Goal: Task Accomplishment & Management: Use online tool/utility

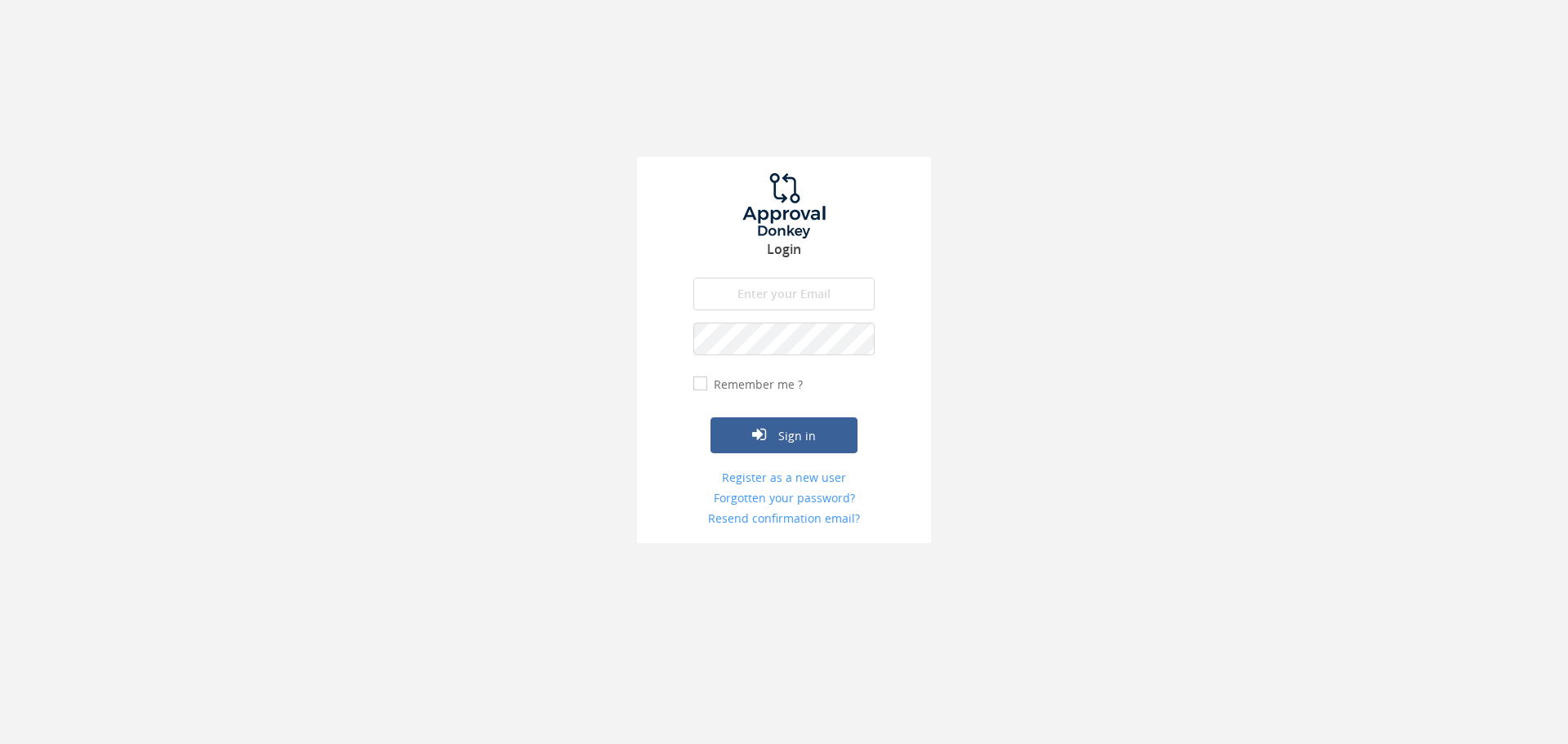
click at [796, 293] on input "email" at bounding box center [784, 294] width 181 height 33
type input "[EMAIL_ADDRESS][DOMAIN_NAME]"
click at [710, 418] on button "Sign in" at bounding box center [784, 435] width 147 height 36
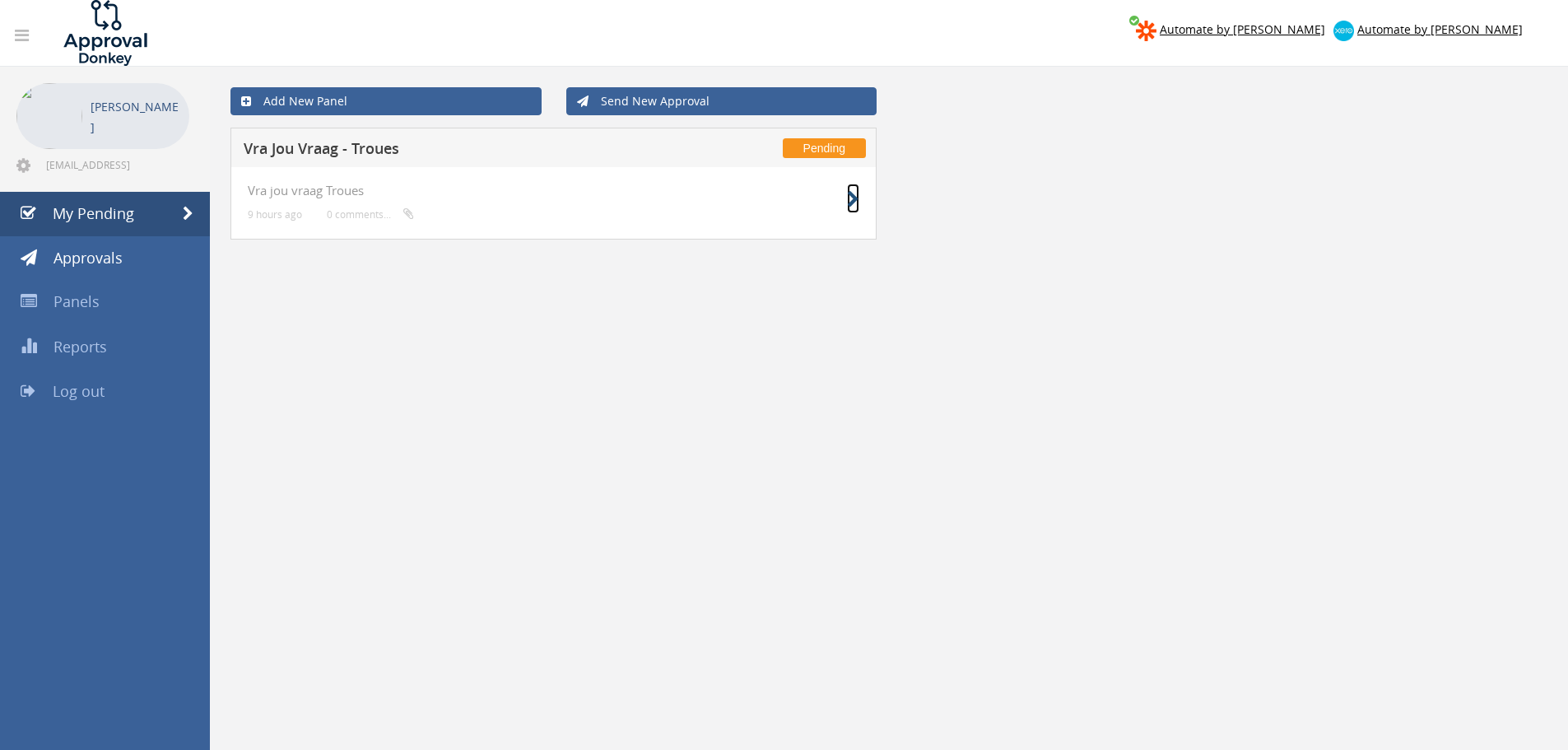
click at [857, 202] on icon at bounding box center [854, 199] width 13 height 17
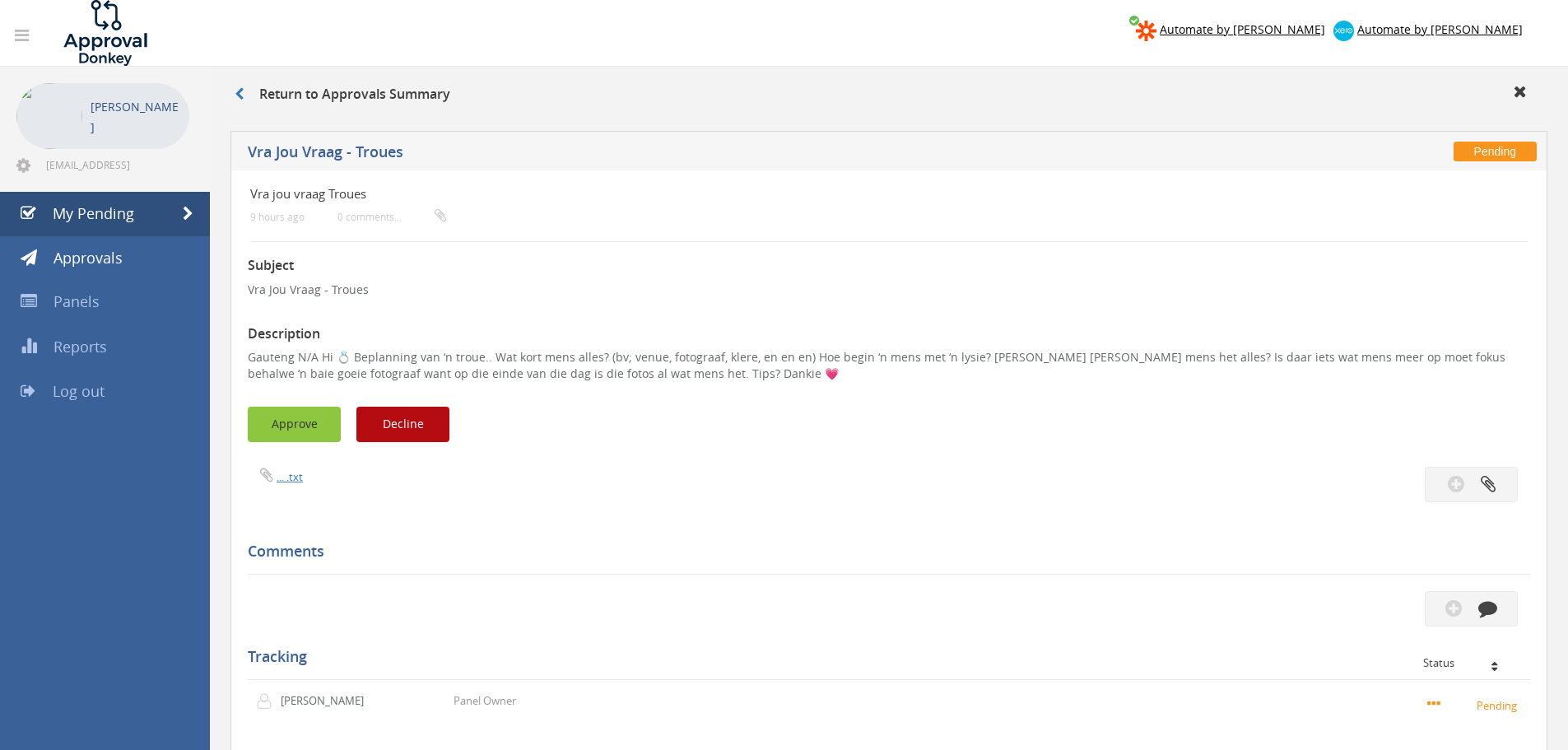
click at [317, 426] on button "Approve" at bounding box center [294, 425] width 93 height 36
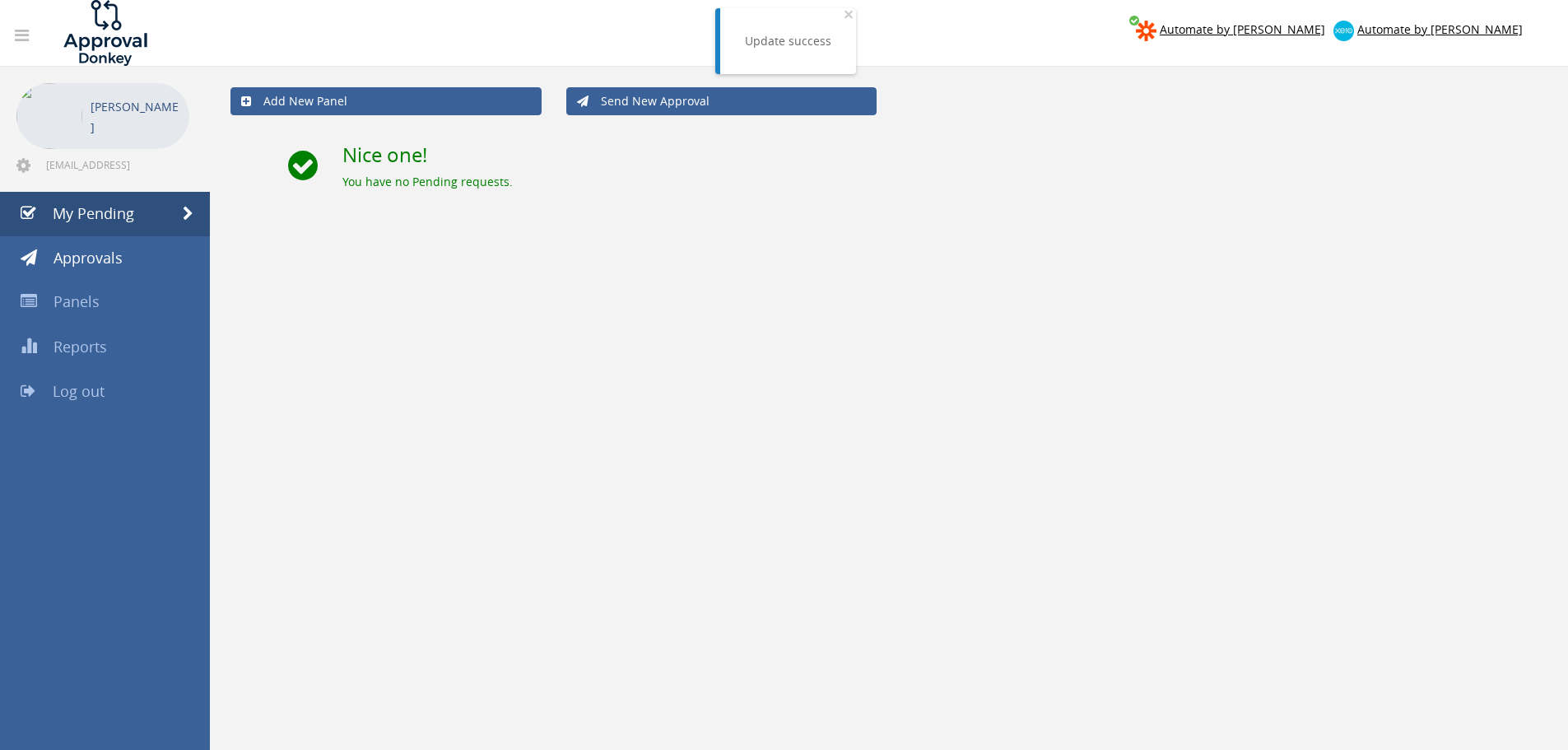
click at [131, 391] on link "Log out" at bounding box center [105, 392] width 210 height 45
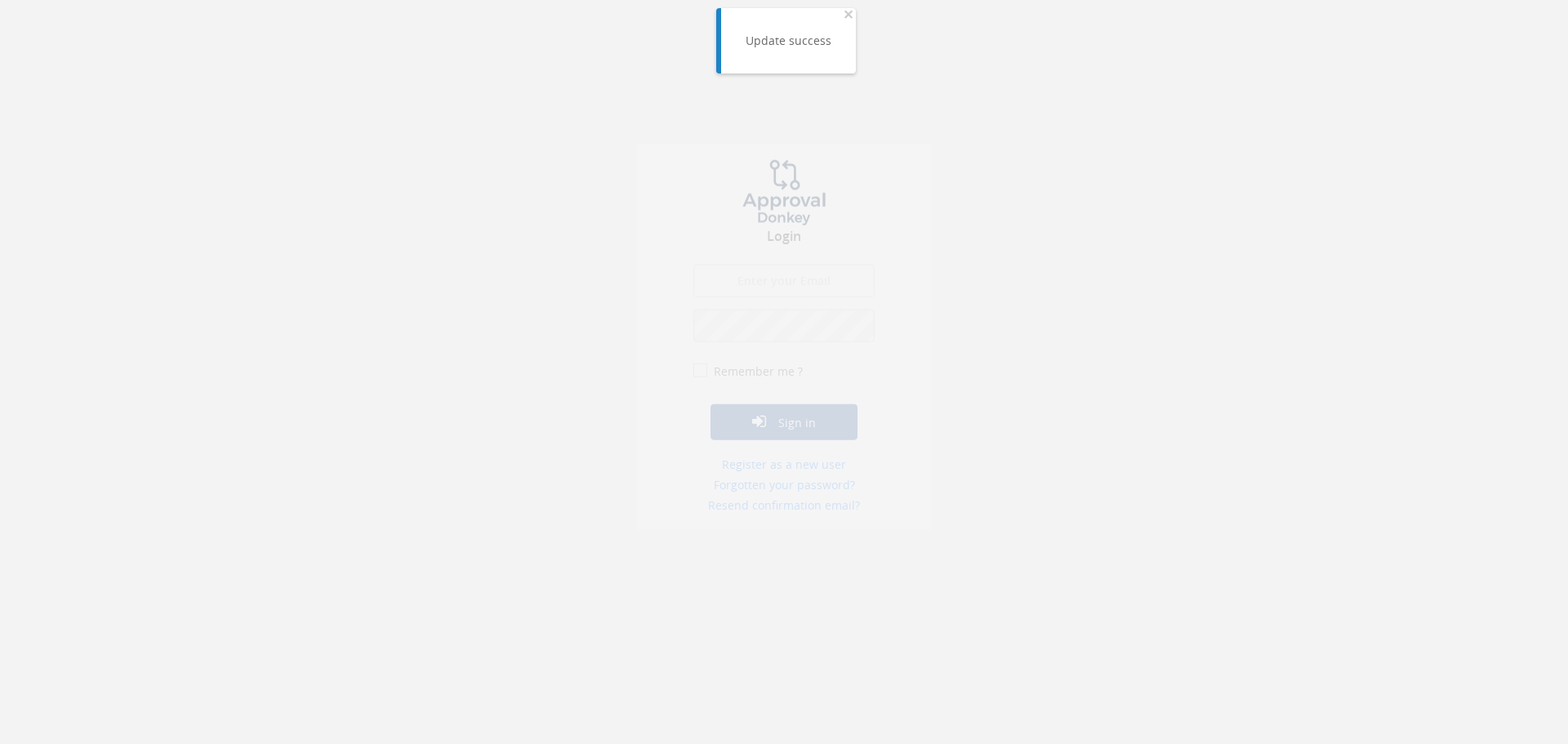
click at [757, 299] on input "email" at bounding box center [784, 294] width 181 height 33
type input "[EMAIL_ADDRESS][DOMAIN_NAME]"
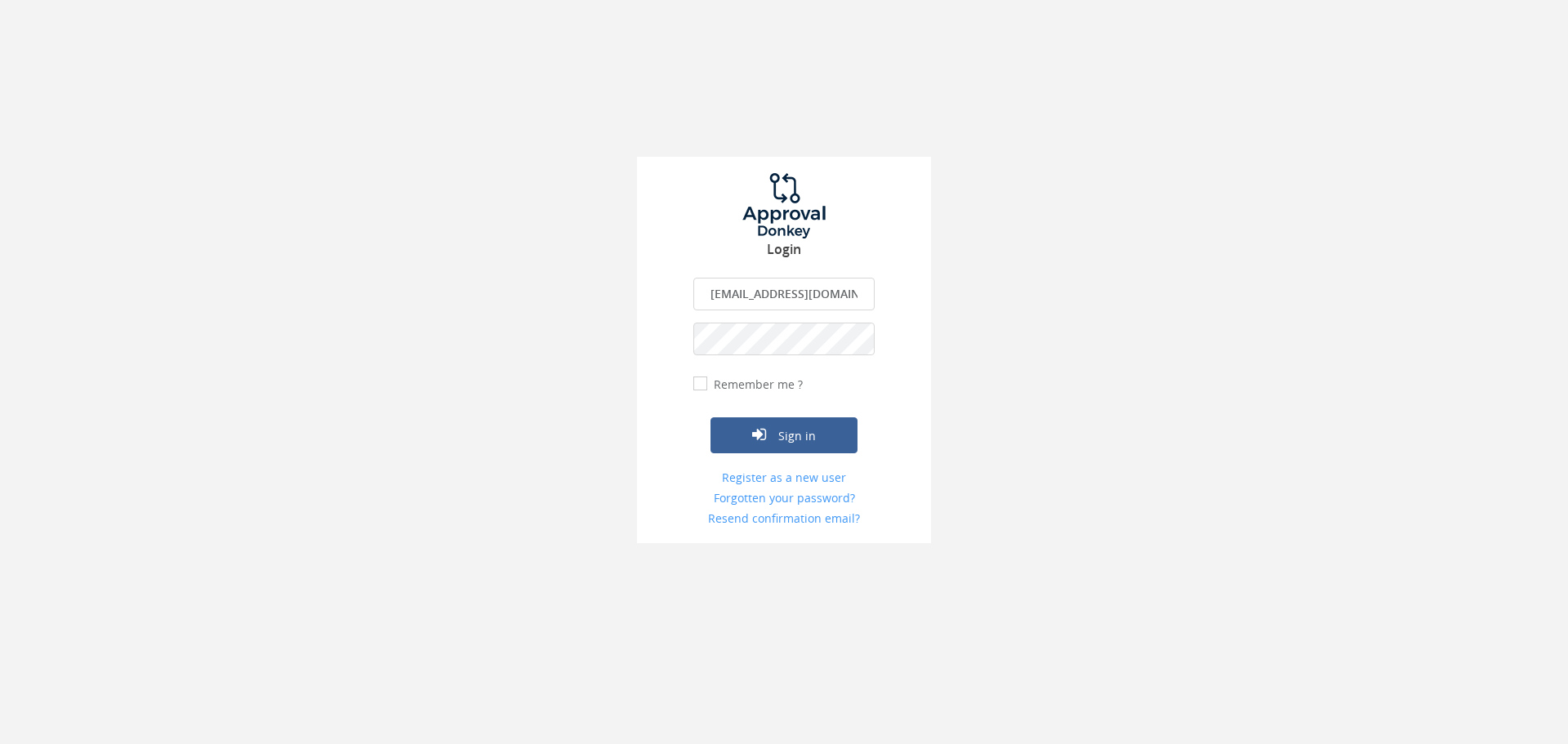
click at [710, 418] on button "Sign in" at bounding box center [784, 435] width 147 height 36
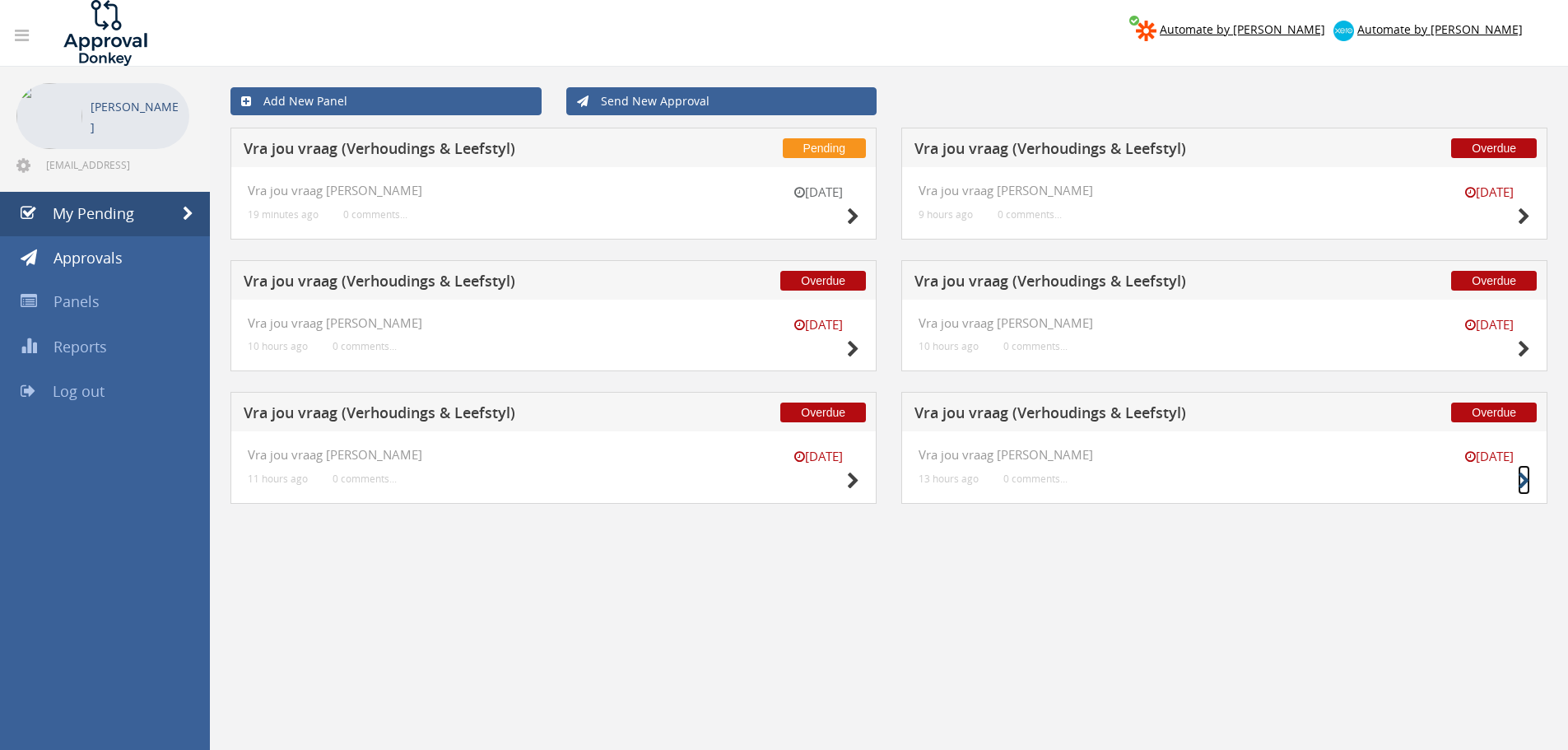
click at [1522, 472] on small at bounding box center [1524, 481] width 13 height 23
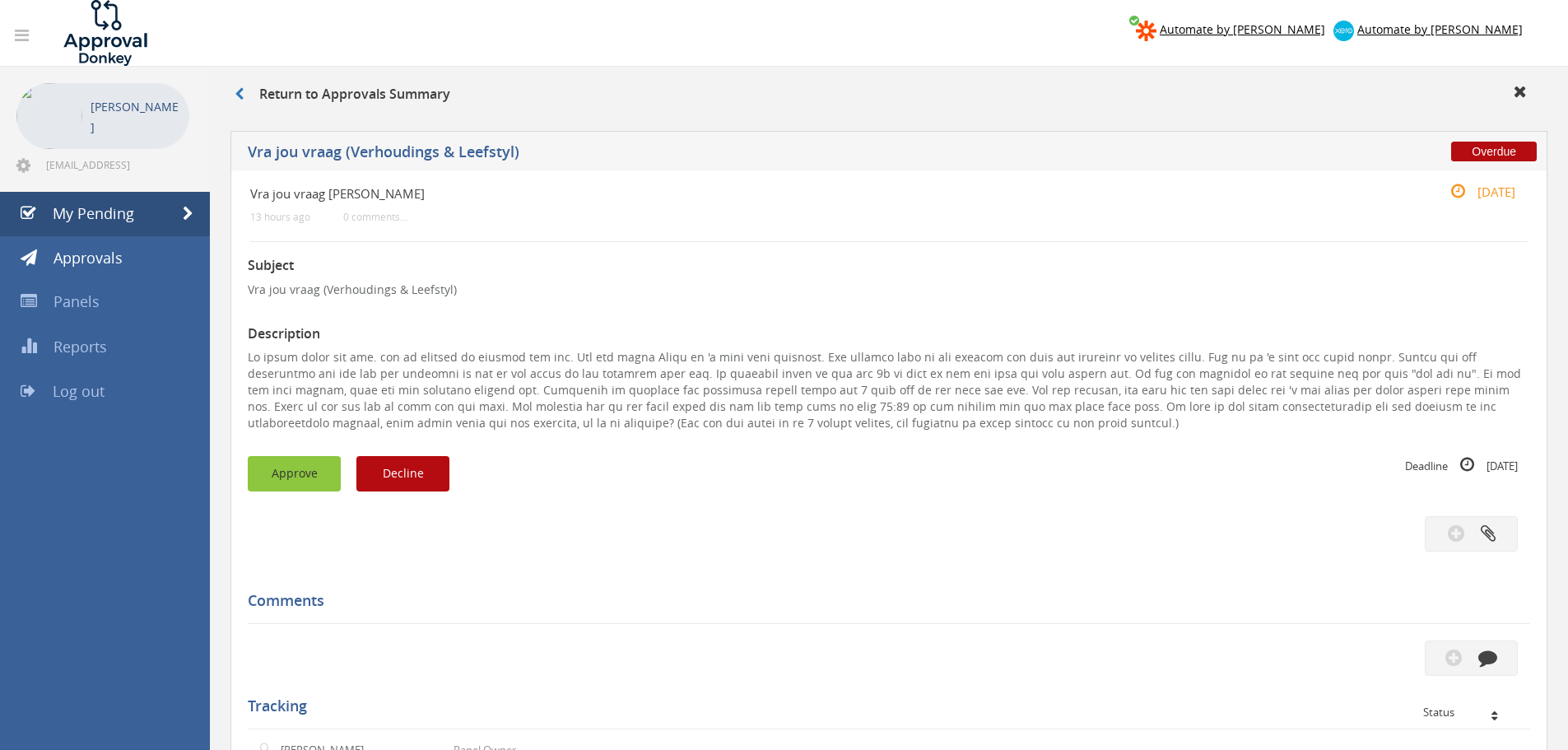
click at [330, 468] on button "Approve" at bounding box center [294, 474] width 93 height 36
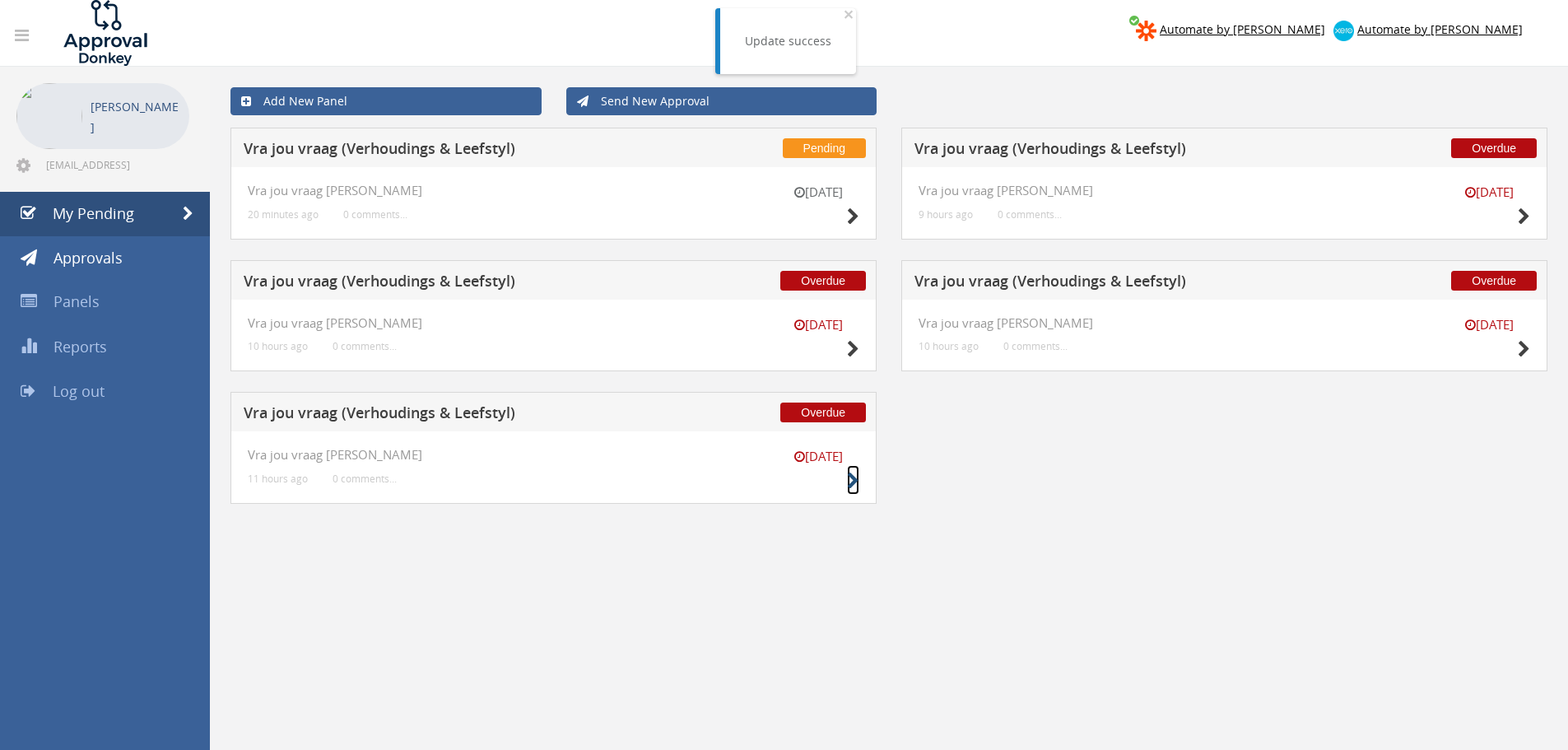
click at [855, 483] on icon at bounding box center [854, 481] width 13 height 17
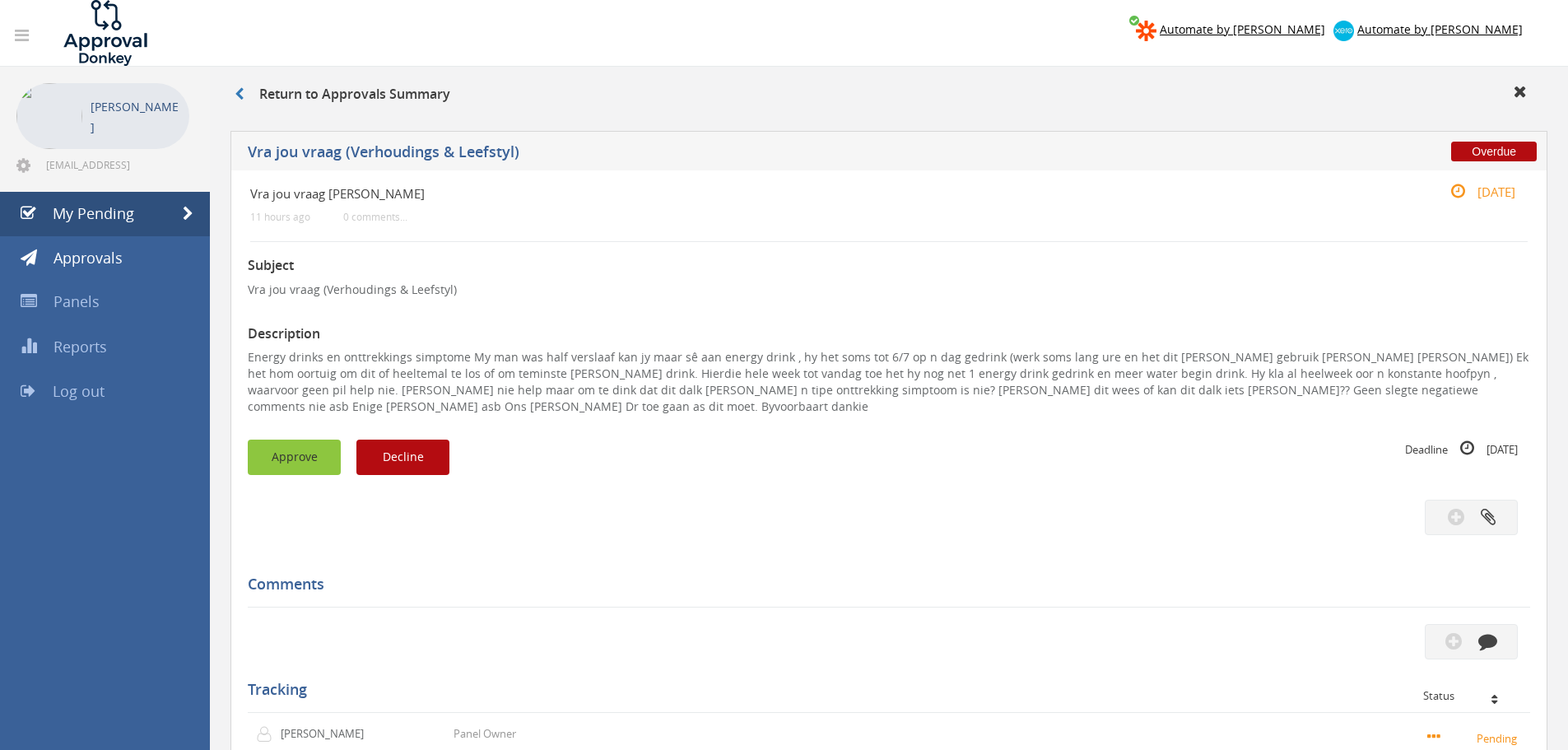
click at [275, 444] on button "Approve" at bounding box center [294, 458] width 93 height 36
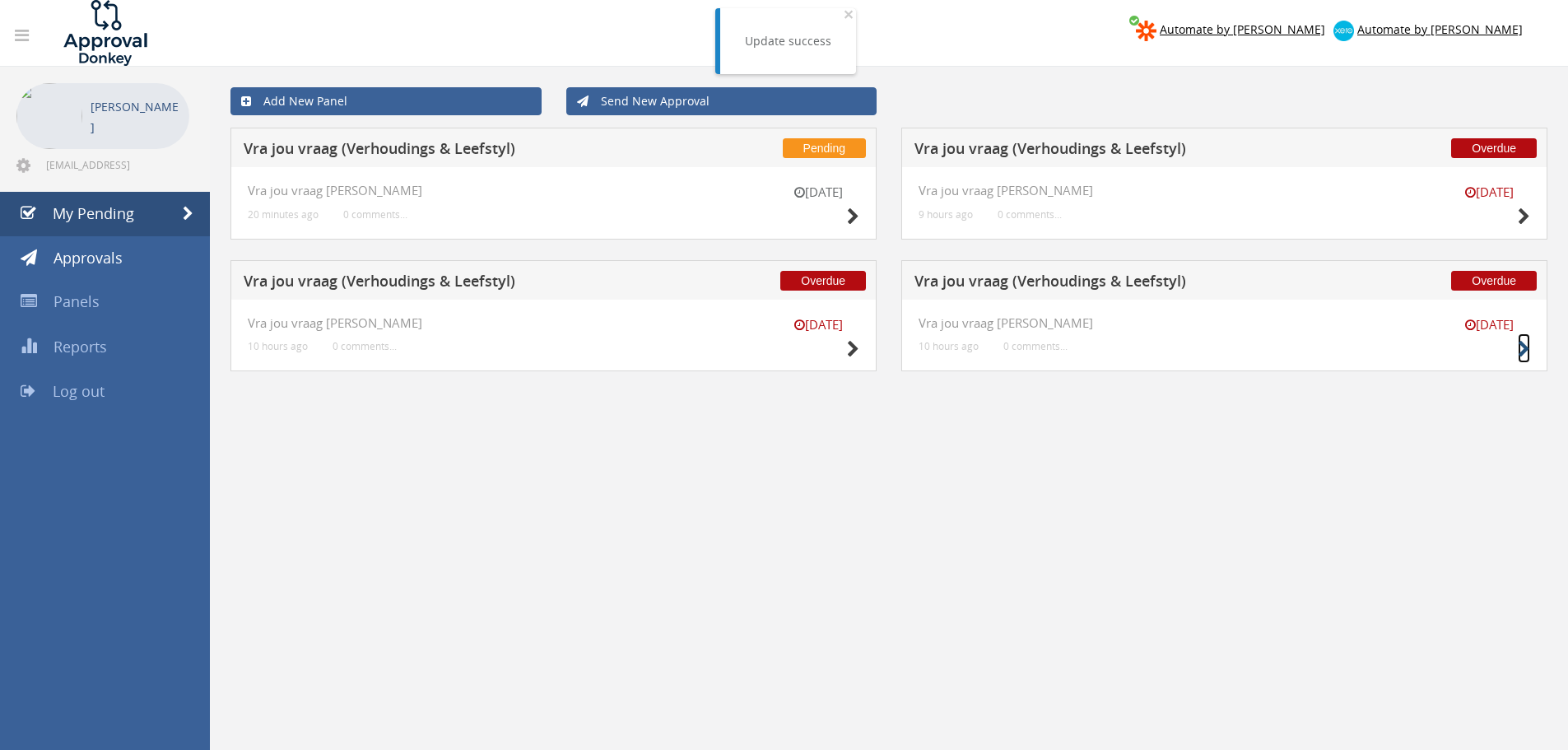
click at [1516, 348] on div "[DATE]" at bounding box center [1489, 340] width 82 height 46
click at [1521, 353] on icon at bounding box center [1524, 349] width 13 height 17
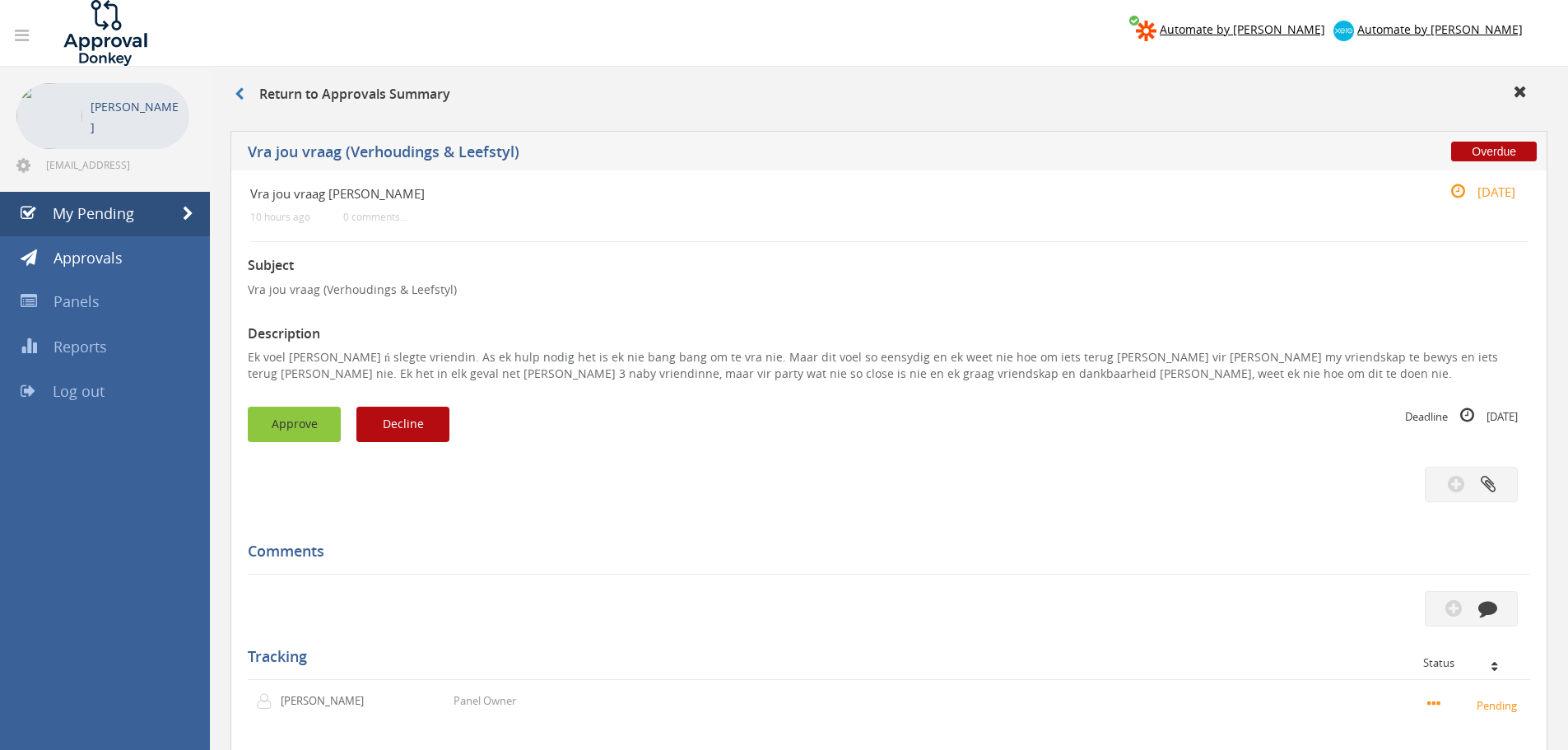
click at [317, 421] on button "Approve" at bounding box center [294, 425] width 93 height 36
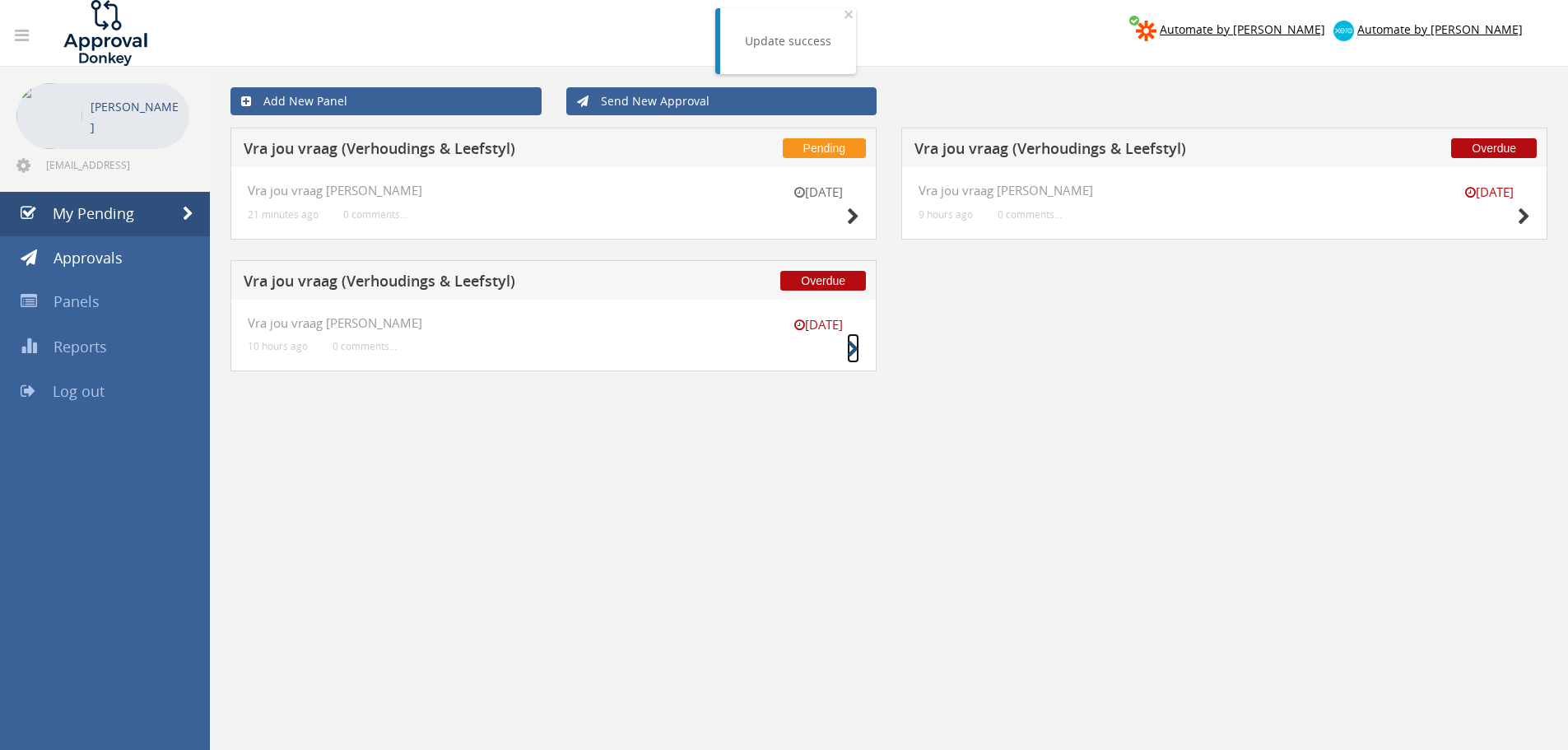
click at [856, 348] on icon at bounding box center [854, 349] width 13 height 17
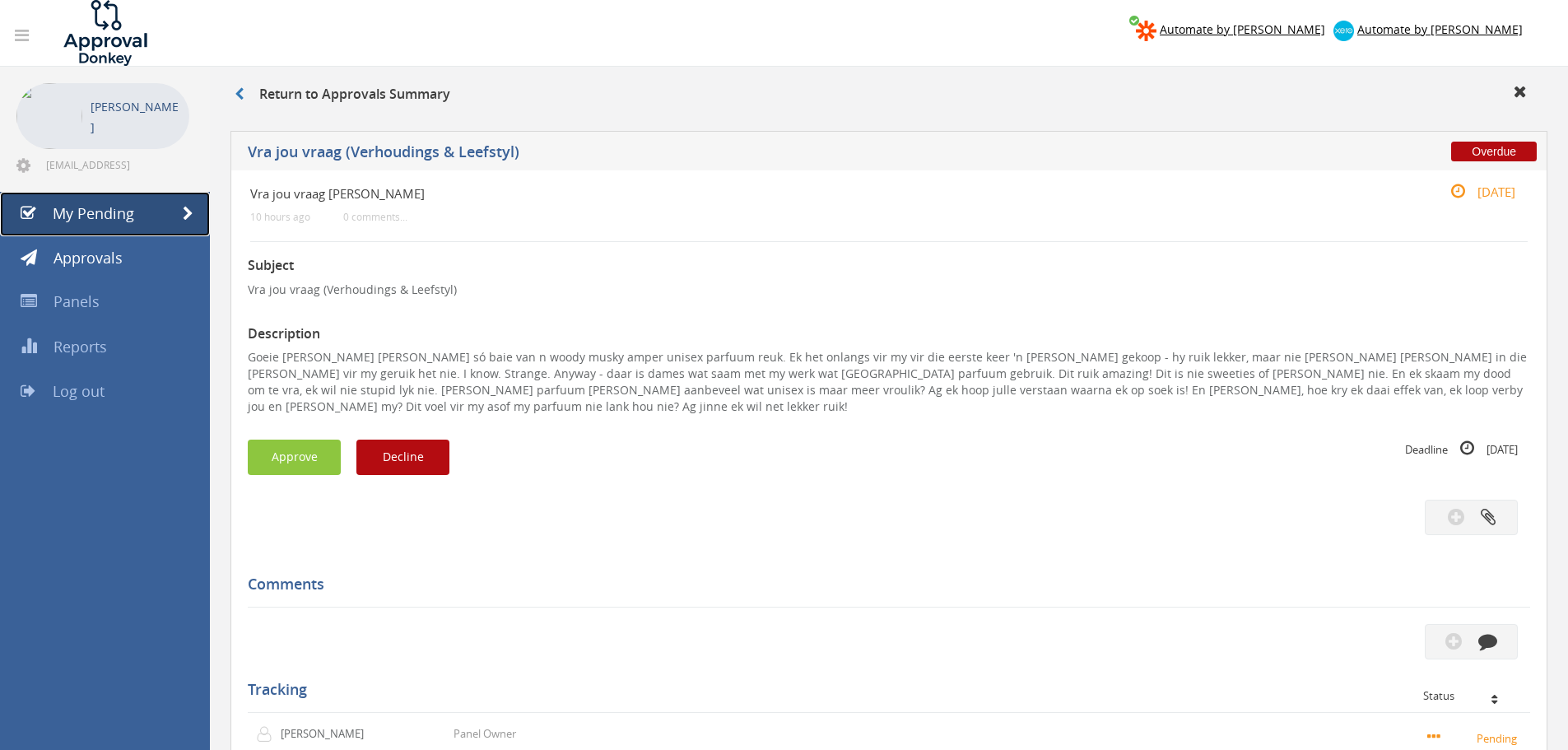
click at [120, 217] on span "My Pending" at bounding box center [93, 213] width 81 height 20
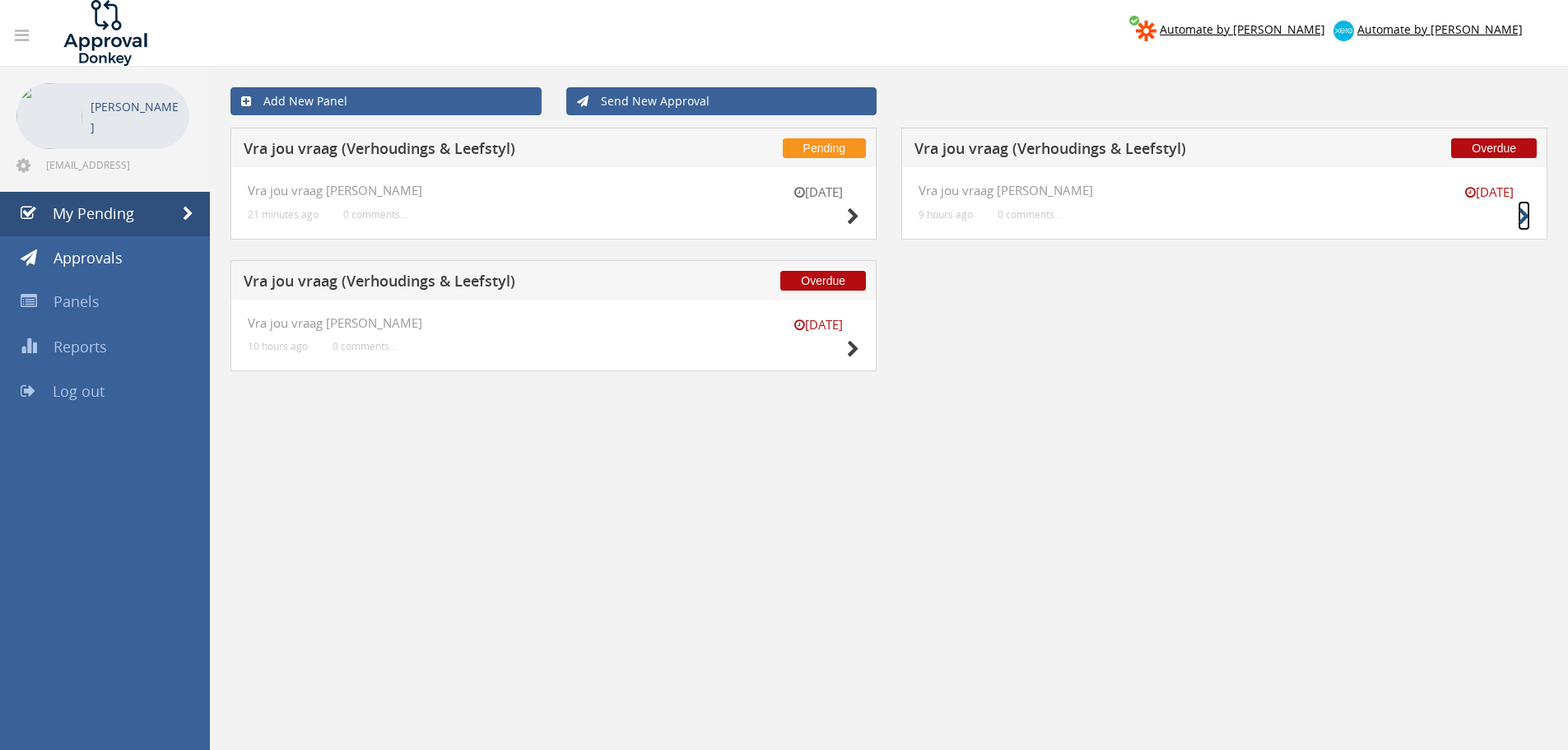
click at [1526, 216] on icon at bounding box center [1524, 216] width 13 height 17
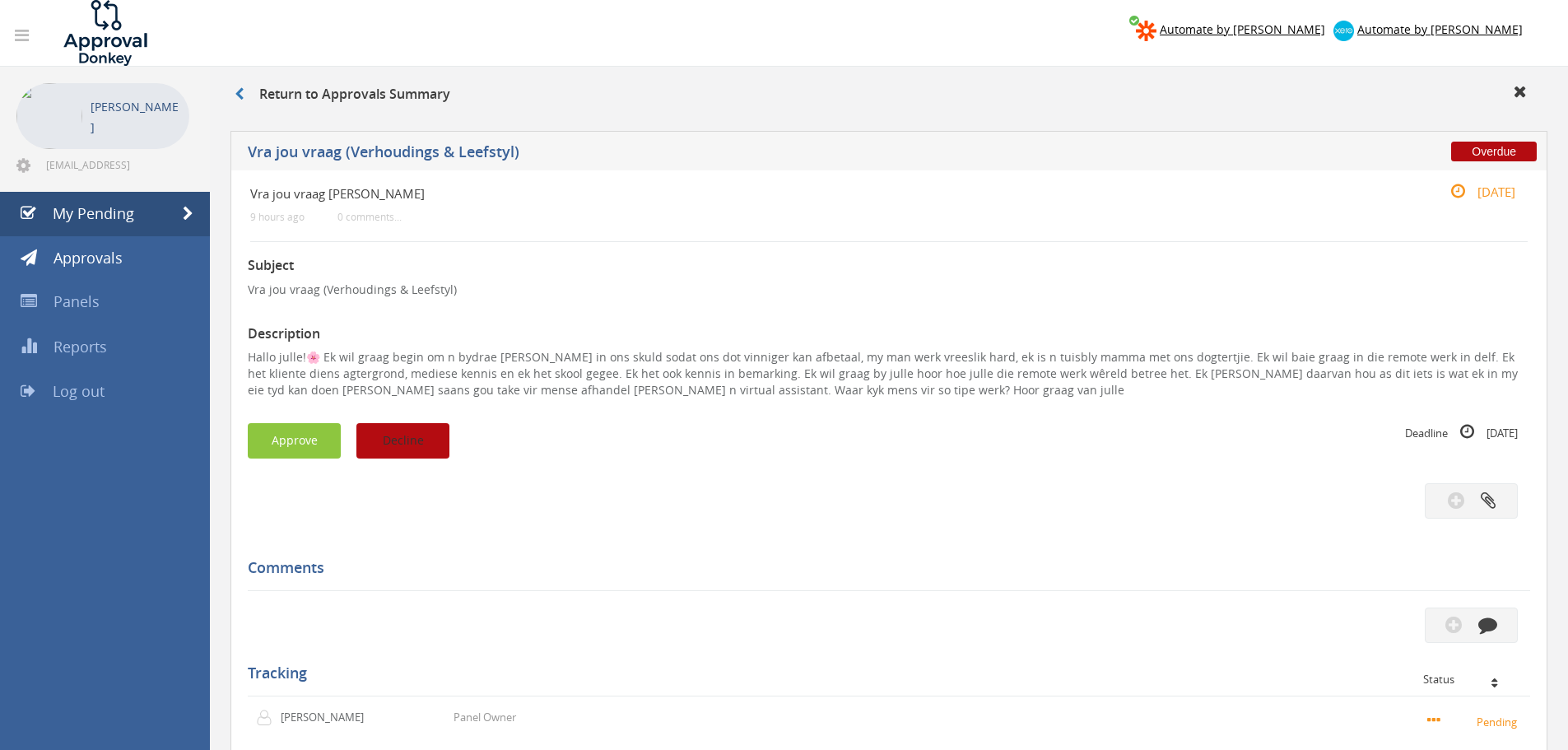
click at [423, 449] on button "Decline" at bounding box center [403, 441] width 93 height 36
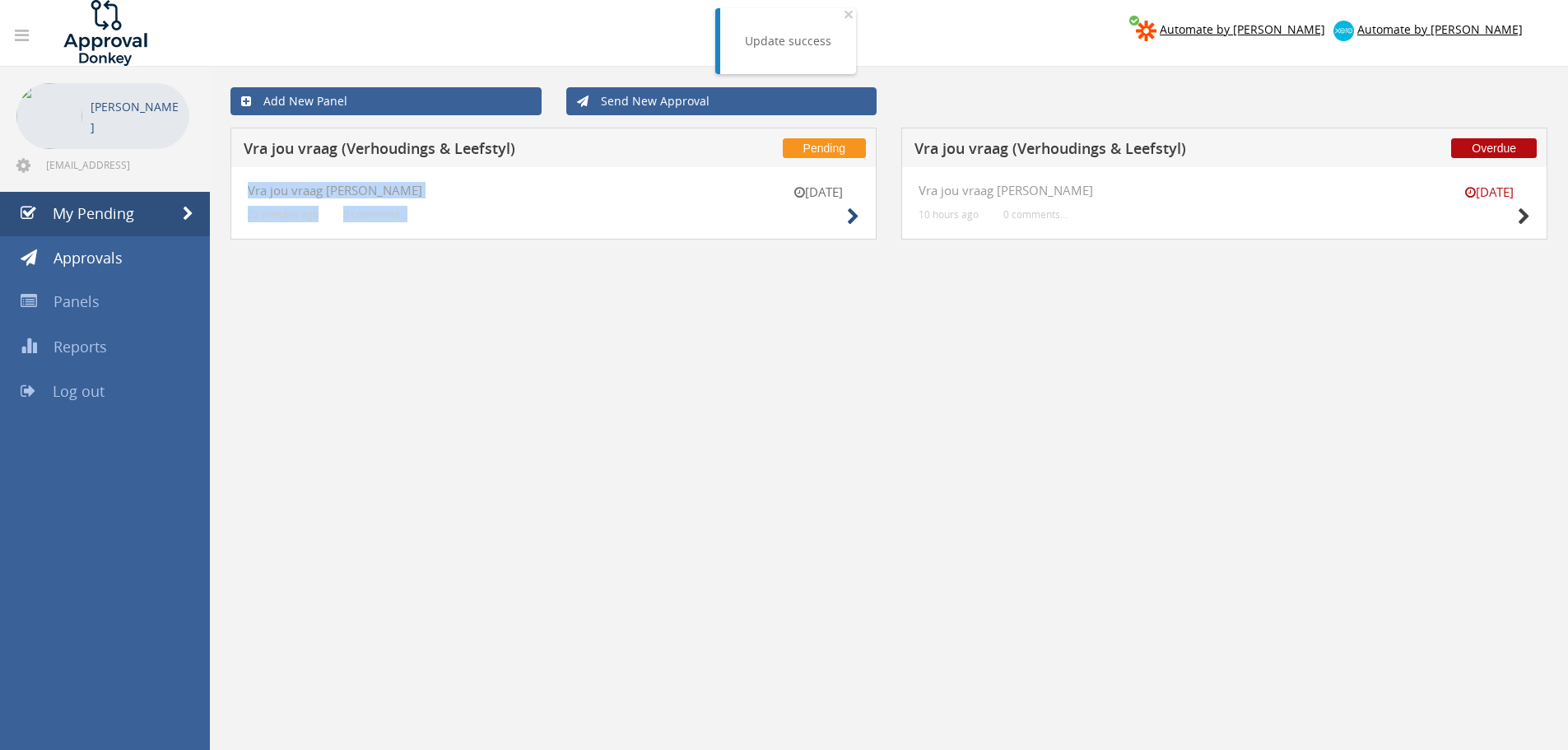
drag, startPoint x: 860, startPoint y: 217, endPoint x: 851, endPoint y: 219, distance: 9.2
click at [851, 219] on div "[DATE] Vra jou vraag [PERSON_NAME] 22 minutes ago 0 comments..." at bounding box center [553, 203] width 646 height 72
click at [851, 219] on icon at bounding box center [854, 216] width 13 height 17
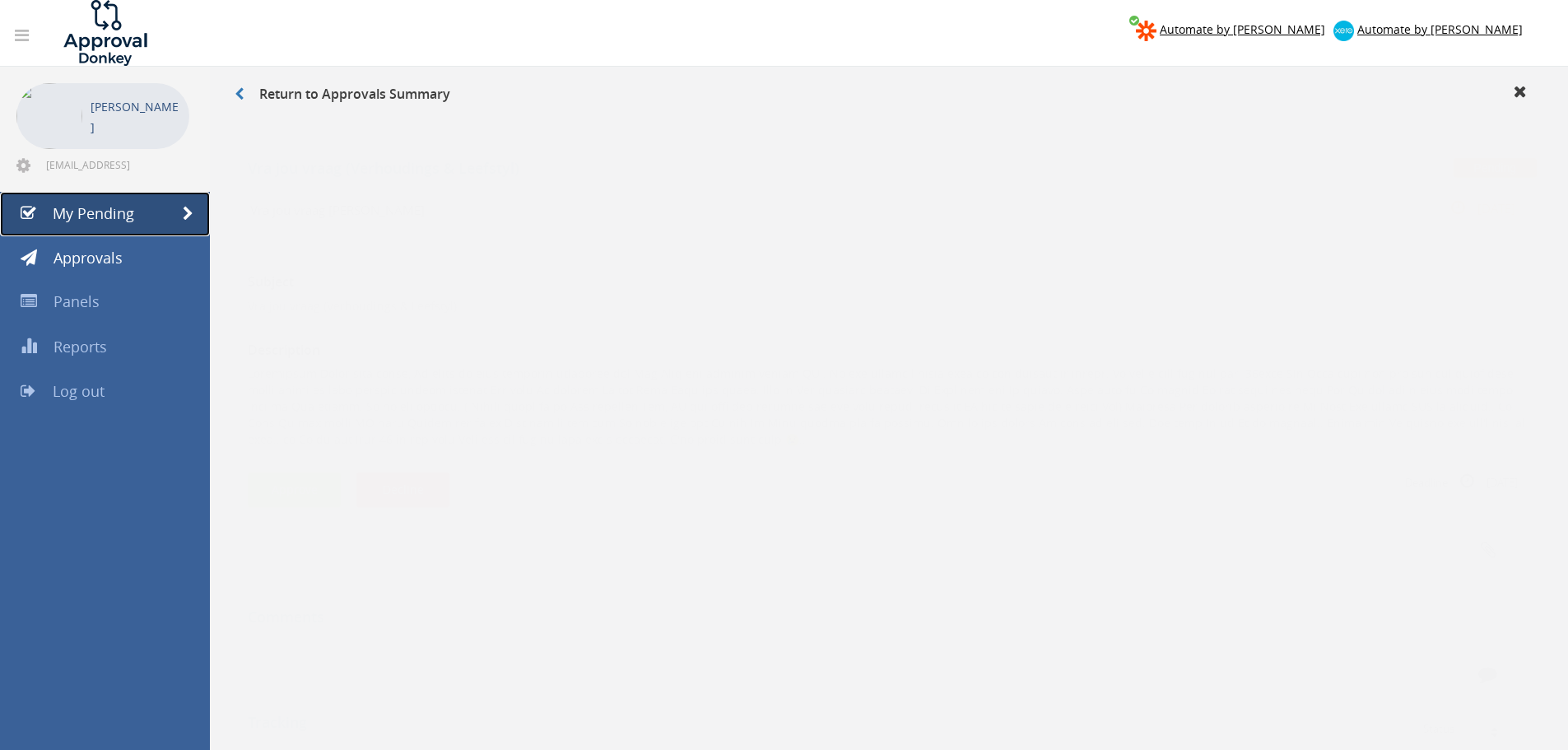
click at [114, 220] on span "My Pending" at bounding box center [93, 213] width 81 height 20
